Goal: Task Accomplishment & Management: Use online tool/utility

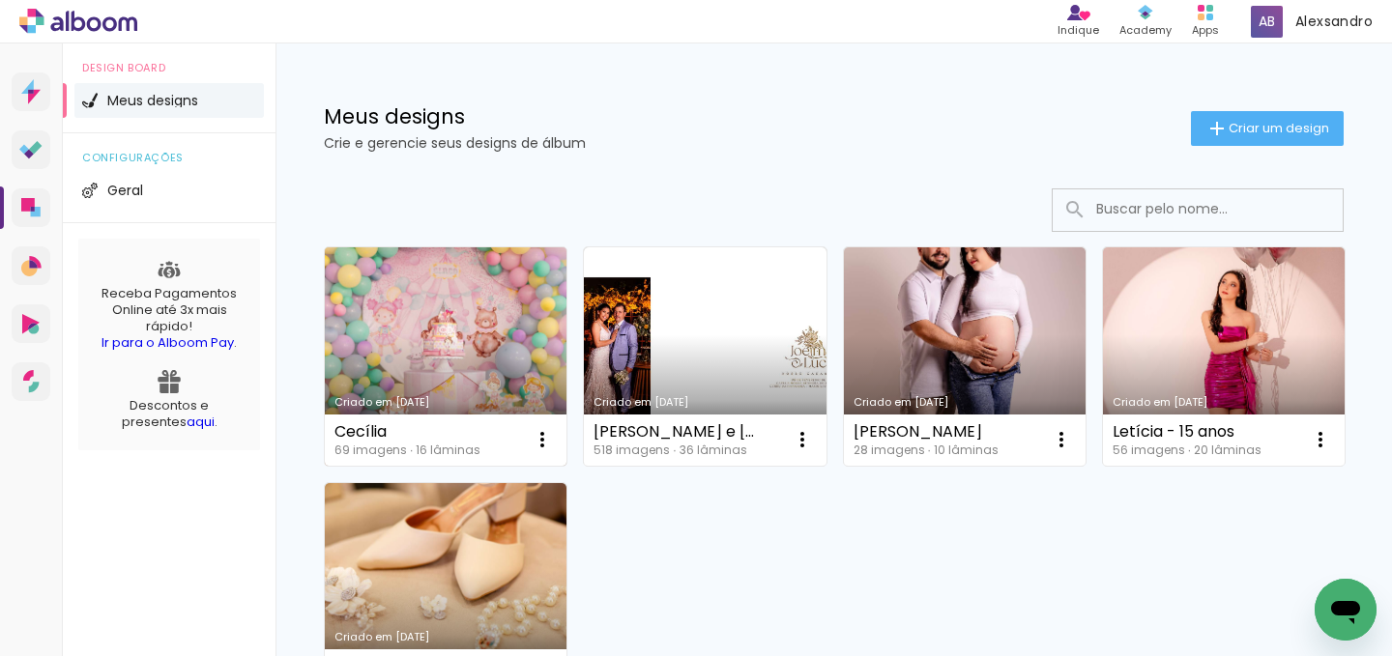
click at [472, 380] on link "Criado em [DATE]" at bounding box center [446, 356] width 242 height 218
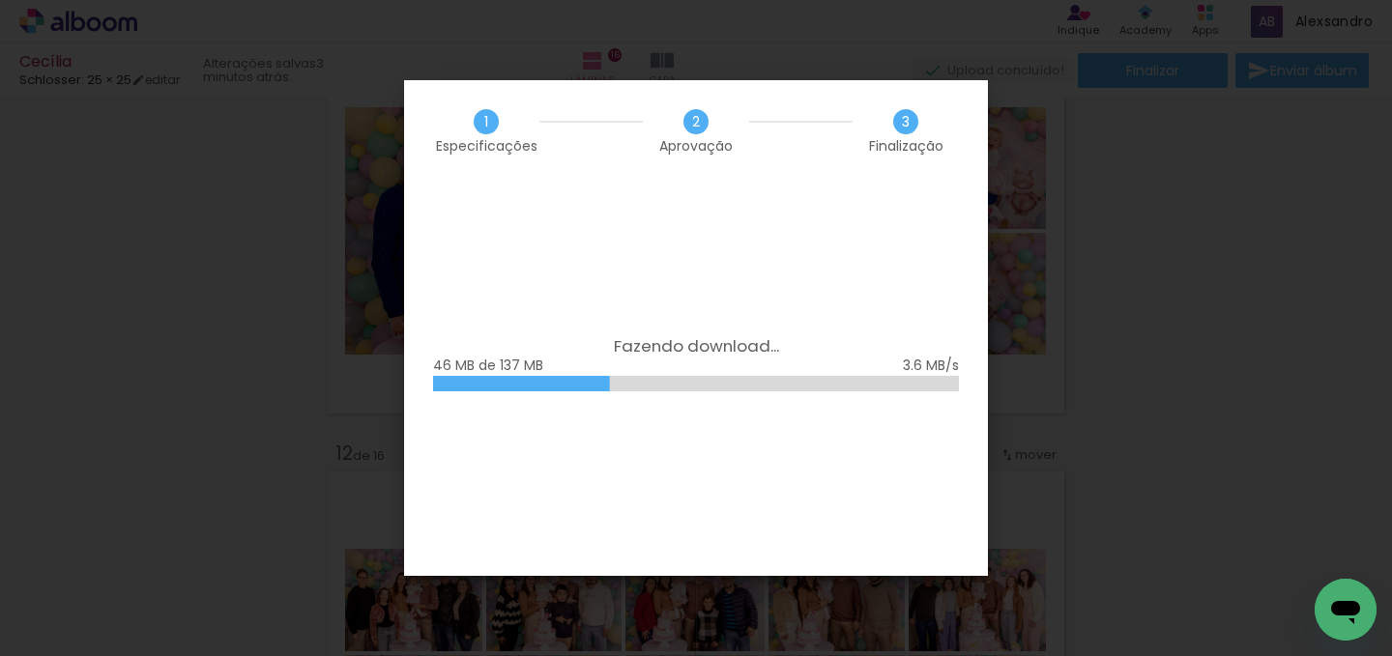
scroll to position [3158, 0]
